Goal: Task Accomplishment & Management: Manage account settings

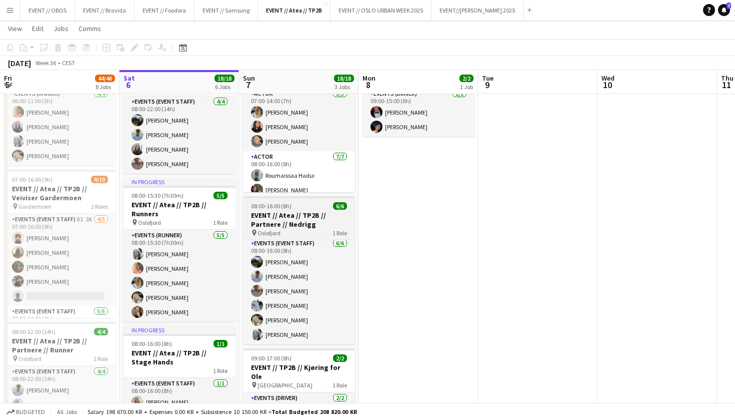
scroll to position [3, 0]
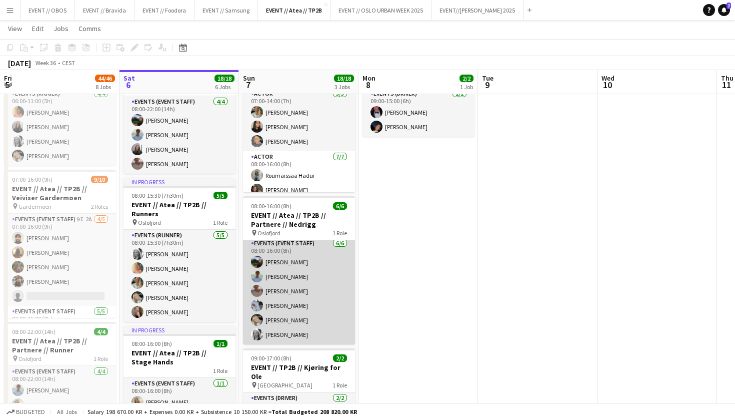
click at [304, 296] on app-card-role "Events (Event Staff) [DATE] 08:00-16:00 (8h) [PERSON_NAME] [PERSON_NAME] [PERSO…" at bounding box center [299, 291] width 112 height 107
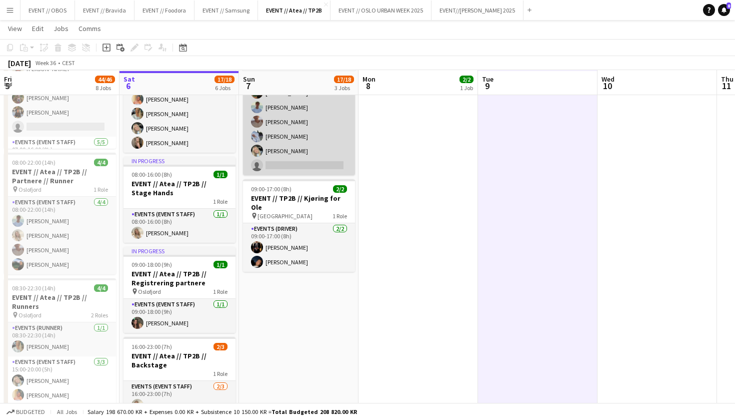
scroll to position [242, 0]
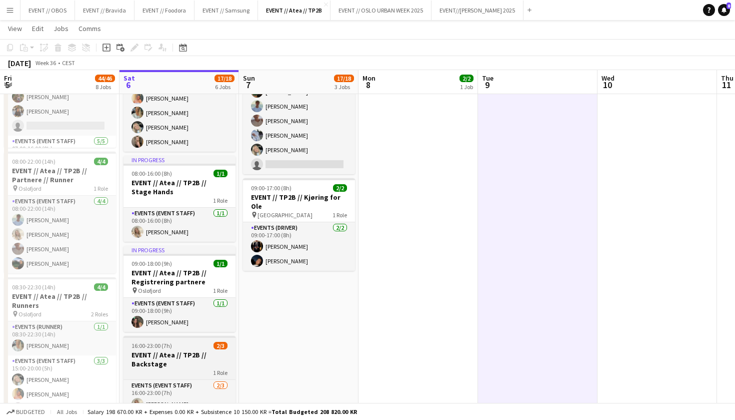
click at [178, 354] on h3 "EVENT // Atea // TP2B // Backstage" at bounding box center [180, 359] width 112 height 18
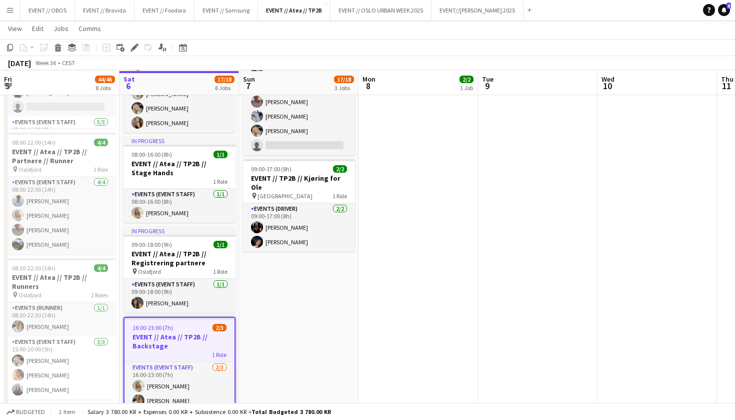
scroll to position [258, 0]
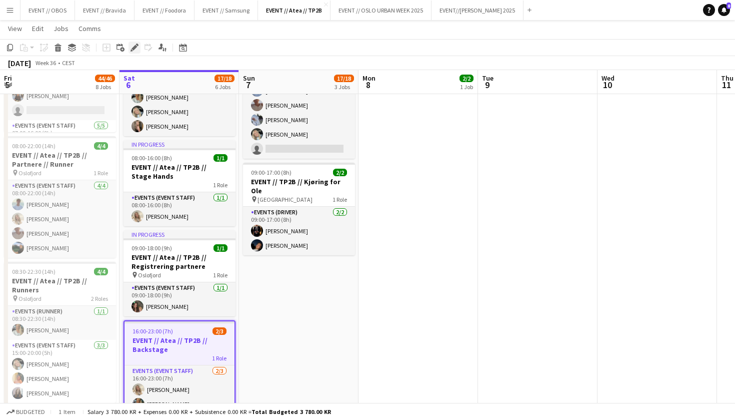
click at [136, 49] on icon "Edit" at bounding box center [135, 48] width 8 height 8
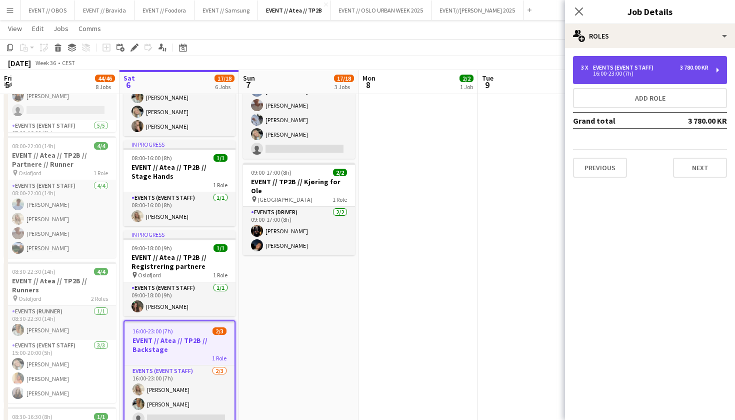
click at [585, 63] on div "3 x Events (Event Staff) 3 780.00 KR 16:00-23:00 (7h)" at bounding box center [650, 70] width 154 height 28
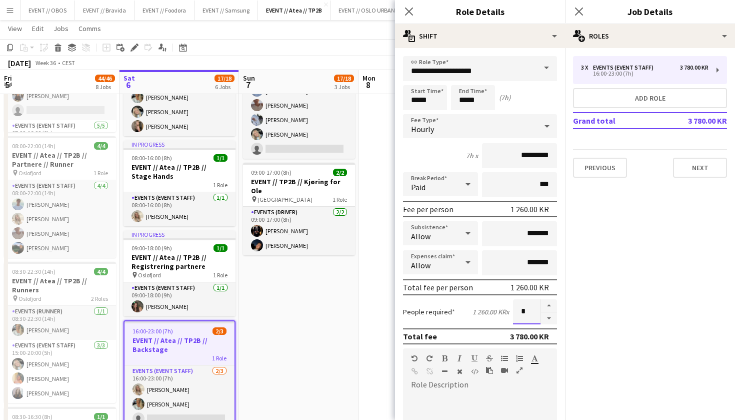
click at [534, 317] on input "*" at bounding box center [527, 311] width 28 height 25
click at [549, 320] on button "button" at bounding box center [549, 318] width 16 height 13
type input "*"
click at [332, 323] on app-date-cell "07:00-16:00 (9h) 10/10 EVENT // Atea // TP2B // Veiviser OCC pin Oslofjord 2 Ro…" at bounding box center [299, 346] width 120 height 985
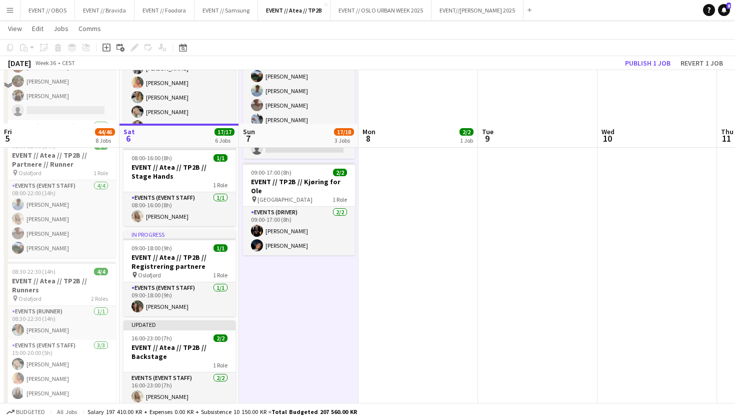
scroll to position [482, 0]
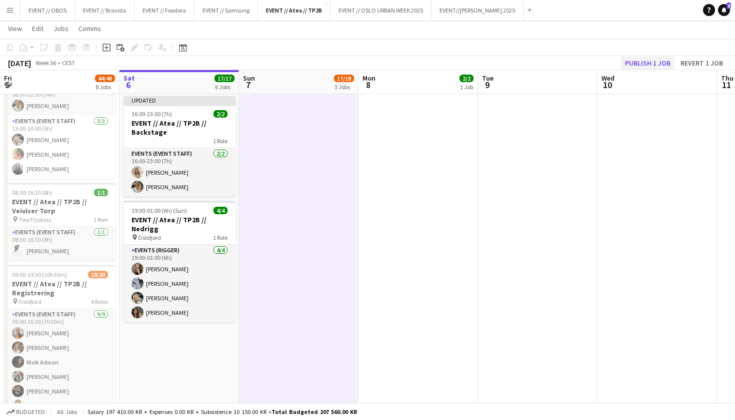
click at [662, 57] on button "Publish 1 job" at bounding box center [648, 63] width 54 height 13
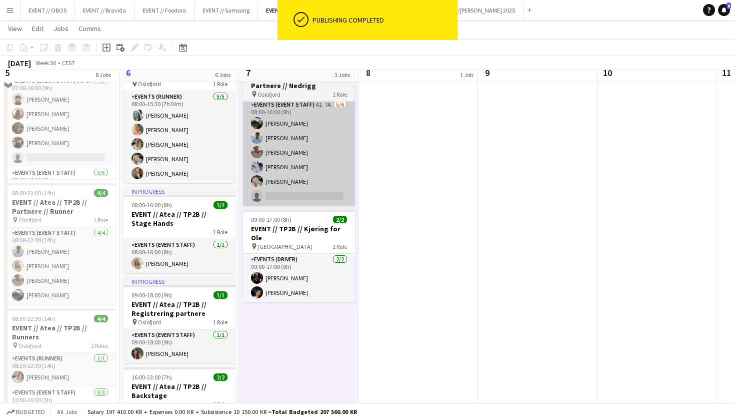
scroll to position [199, 0]
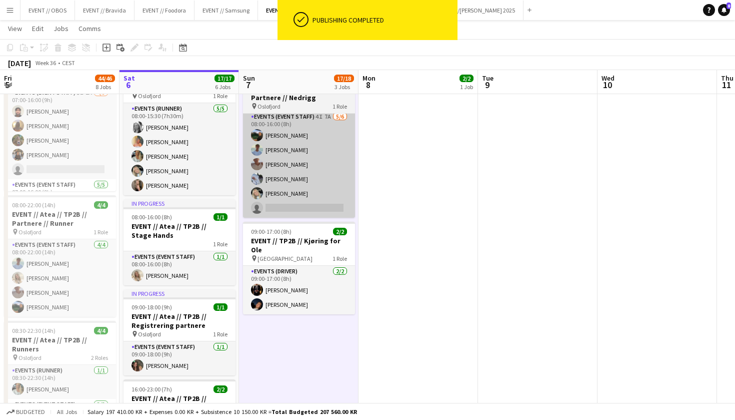
click at [289, 195] on app-card-role "Events (Event Staff) 4I 7A [DATE] 08:00-16:00 (8h) [PERSON_NAME] [PERSON_NAME] …" at bounding box center [299, 164] width 112 height 107
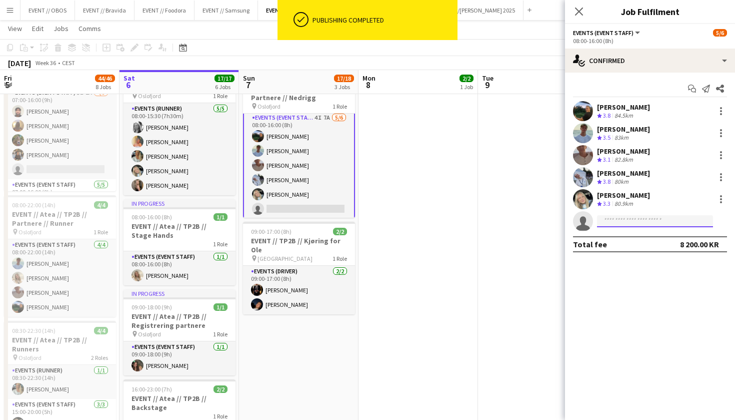
click at [621, 220] on input at bounding box center [655, 221] width 116 height 12
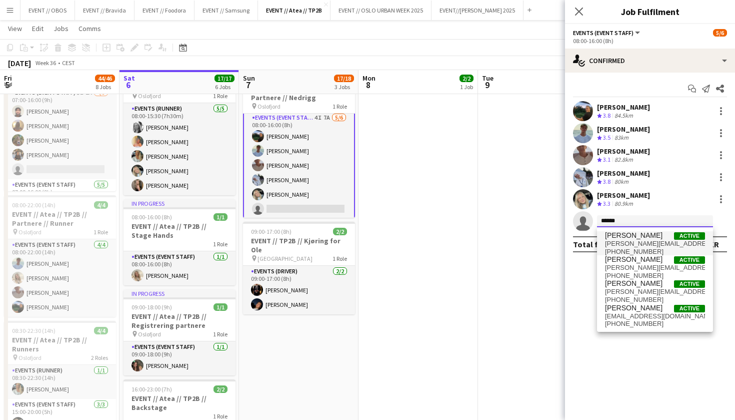
type input "******"
click at [624, 249] on span "[PHONE_NUMBER]" at bounding box center [655, 252] width 100 height 8
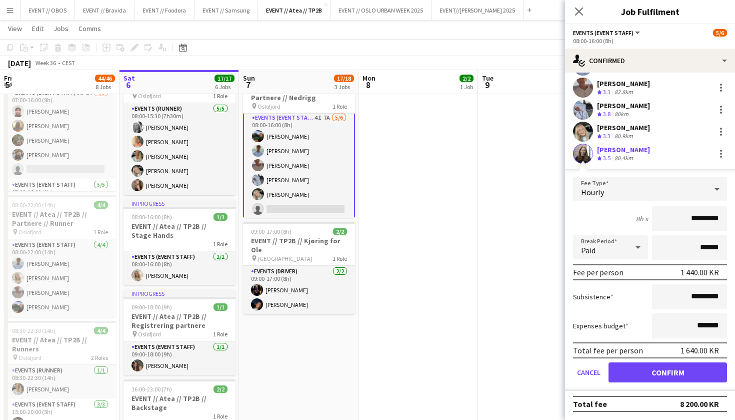
scroll to position [68, 0]
click at [660, 377] on button "Confirm" at bounding box center [668, 372] width 119 height 20
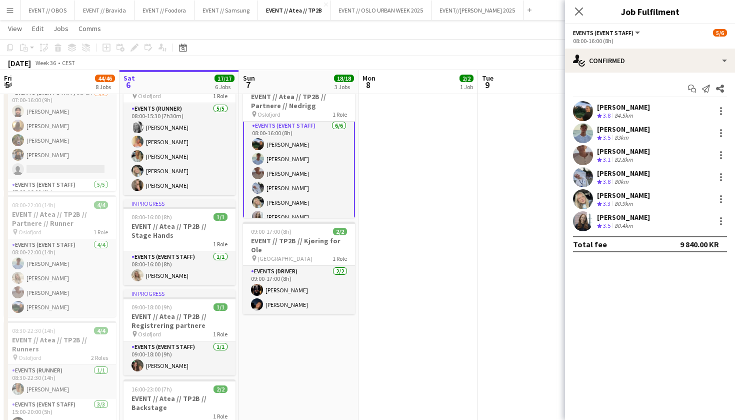
scroll to position [0, 0]
click at [473, 231] on app-date-cell "09:00-15:00 (6h) 2/2 EVENT // TP2B // Tilbakelevering for Ole pin Oslo 1 Role E…" at bounding box center [419, 405] width 120 height 985
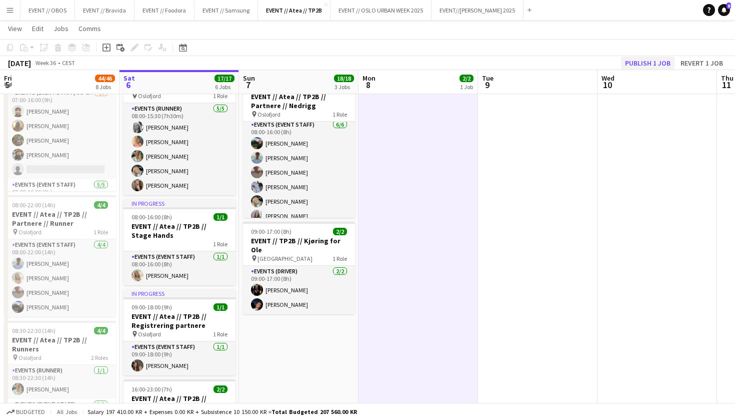
click at [644, 59] on button "Publish 1 job" at bounding box center [648, 63] width 54 height 13
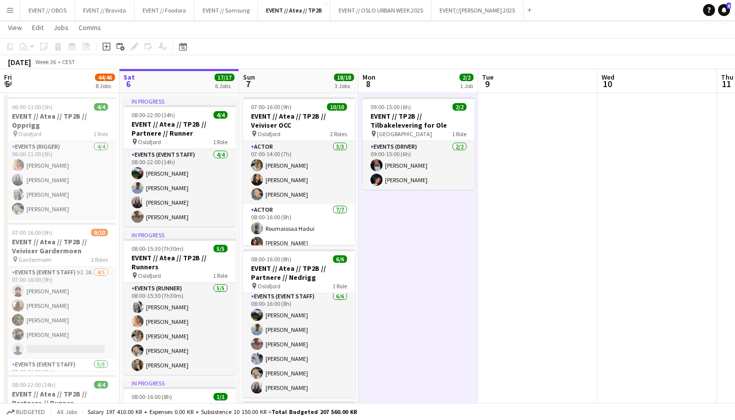
scroll to position [202, 0]
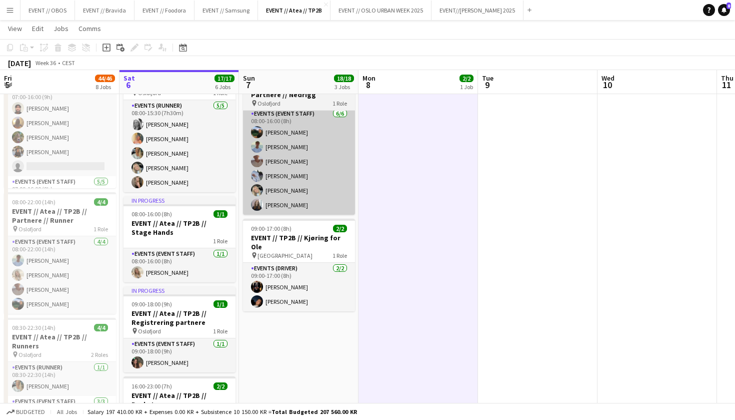
click at [278, 210] on app-card-role "Events (Event Staff) [DATE] 08:00-16:00 (8h) [PERSON_NAME] [PERSON_NAME] [PERSO…" at bounding box center [299, 161] width 112 height 107
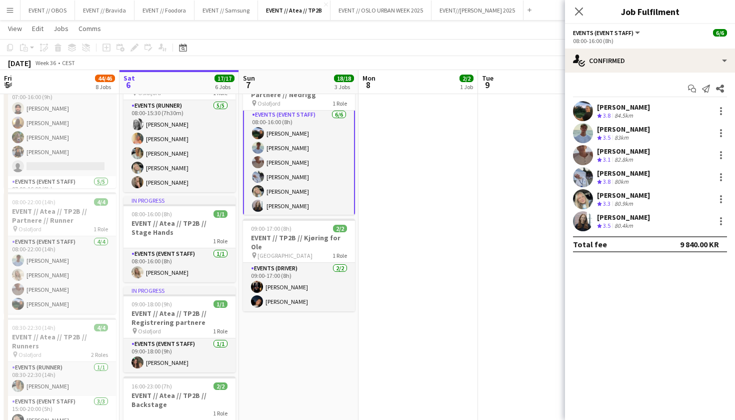
click at [585, 217] on app-user-avatar at bounding box center [583, 221] width 20 height 20
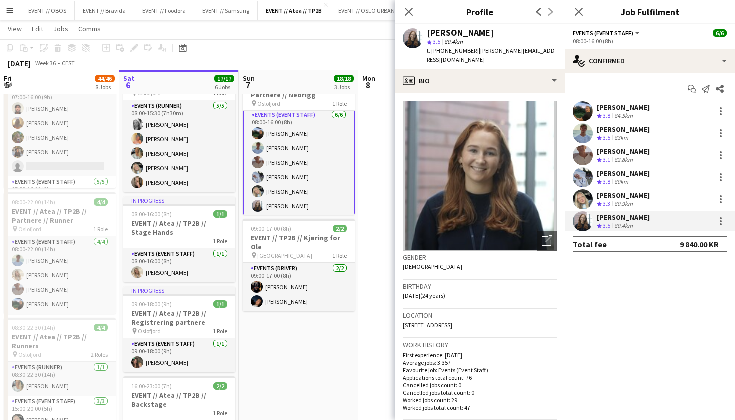
click at [359, 275] on app-date-cell "09:00-15:00 (6h) 2/2 EVENT // TP2B // Tilbakelevering for Ole pin Oslo 1 Role E…" at bounding box center [419, 402] width 120 height 985
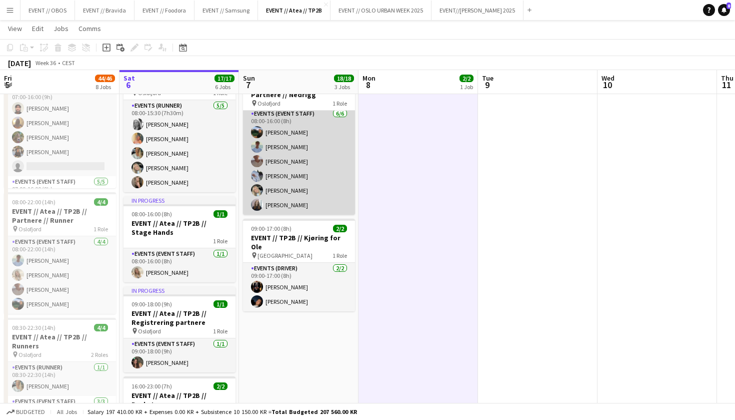
click at [309, 190] on app-card-role "Events (Event Staff) [DATE] 08:00-16:00 (8h) [PERSON_NAME] [PERSON_NAME] [PERSO…" at bounding box center [299, 161] width 112 height 107
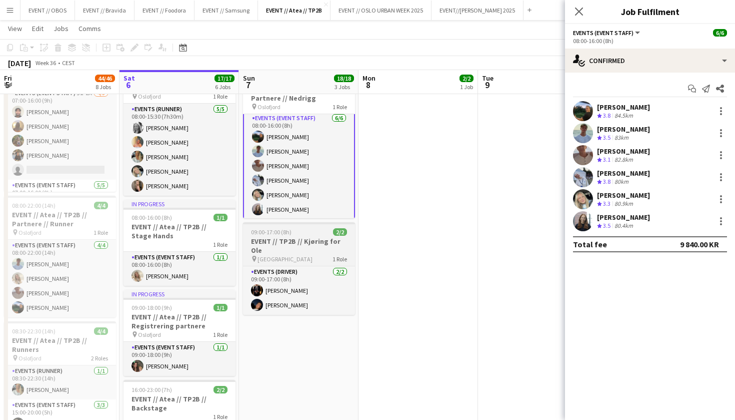
scroll to position [192, 0]
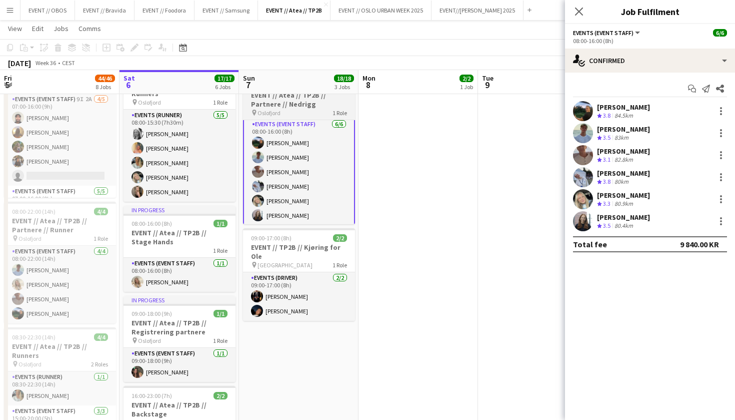
click at [294, 116] on div "pin [GEOGRAPHIC_DATA] 1 Role" at bounding box center [299, 113] width 112 height 8
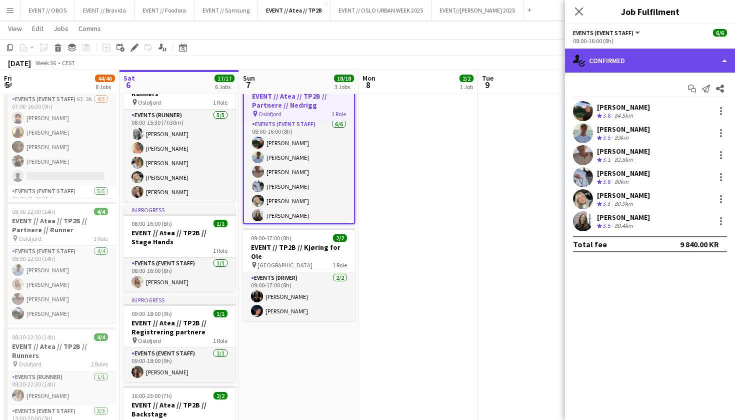
click at [628, 55] on div "single-neutral-actions-check-2 Confirmed" at bounding box center [650, 61] width 170 height 24
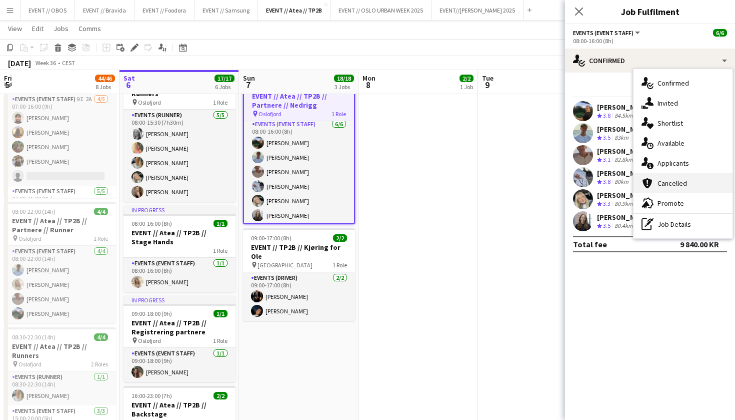
click at [655, 188] on div "cancellation Cancelled" at bounding box center [683, 183] width 99 height 20
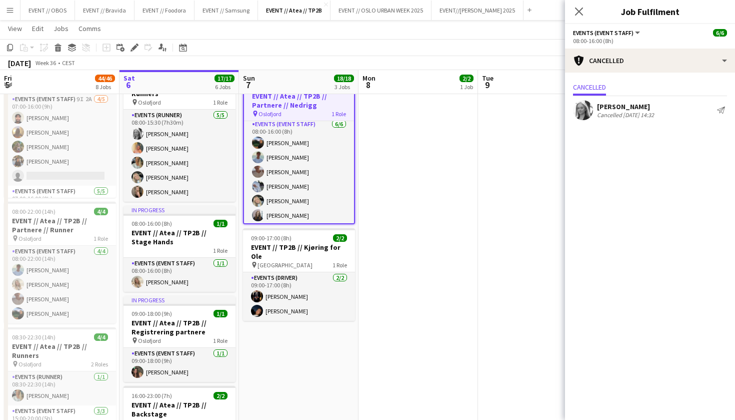
click at [583, 108] on app-user-avatar at bounding box center [583, 110] width 20 height 20
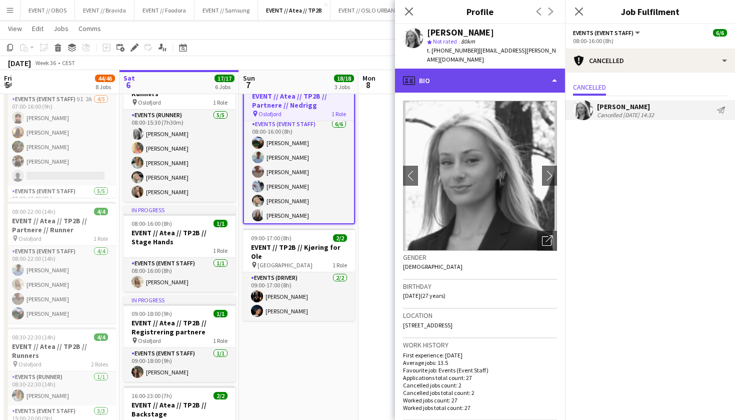
click at [475, 69] on div "profile Bio" at bounding box center [480, 81] width 170 height 24
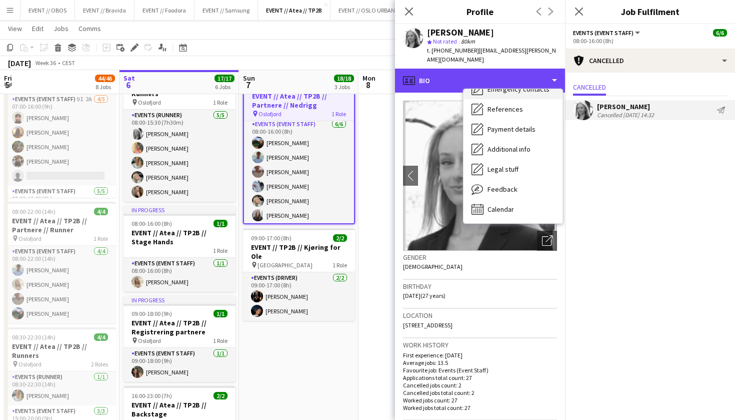
scroll to position [95, 0]
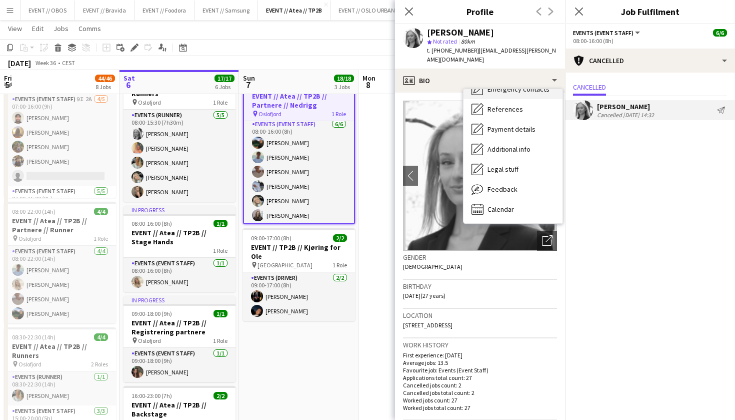
click at [484, 179] on div "Feedback Feedback" at bounding box center [513, 189] width 99 height 20
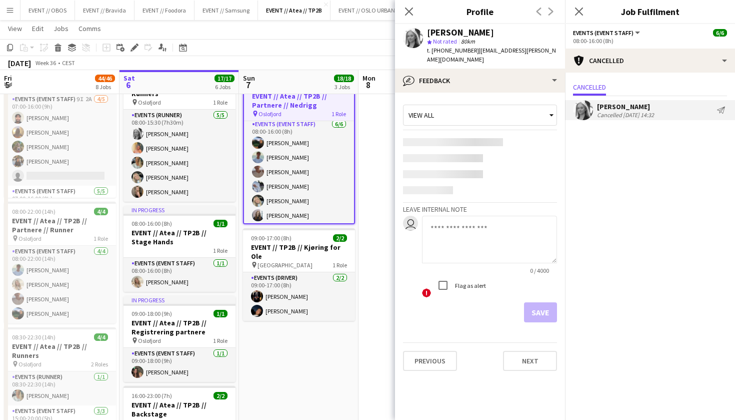
scroll to position [0, 0]
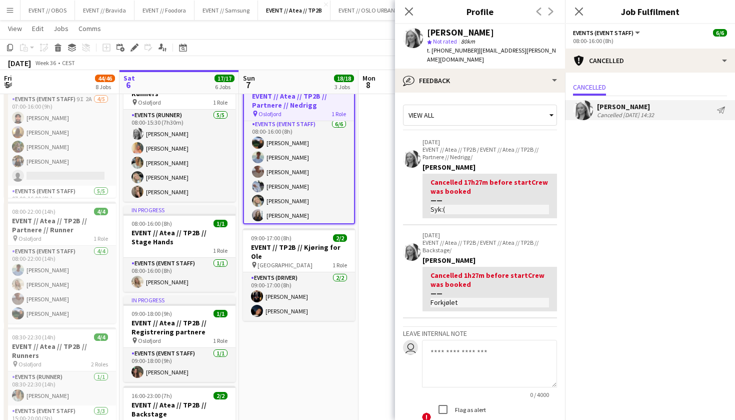
click at [388, 119] on app-date-cell "09:00-15:00 (6h) 2/2 EVENT // TP2B // Tilbakelevering for Ole pin Oslo 1 Role E…" at bounding box center [419, 412] width 120 height 985
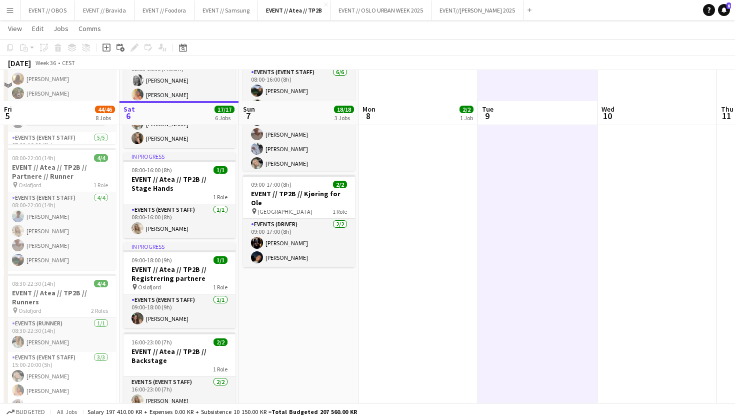
scroll to position [504, 0]
